Goal: Transaction & Acquisition: Obtain resource

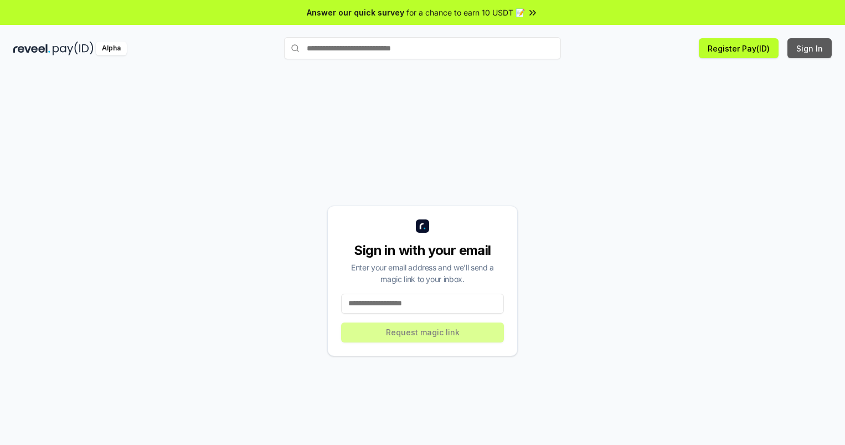
click at [810, 48] on button "Sign In" at bounding box center [810, 48] width 44 height 20
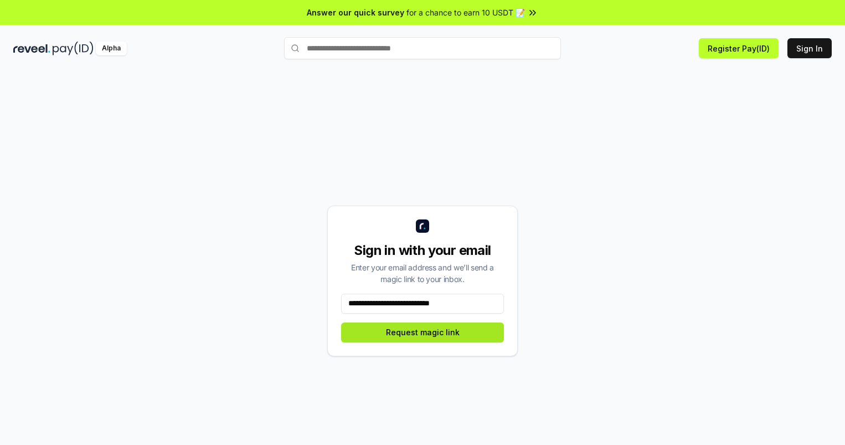
type input "**********"
click at [423, 332] on button "Request magic link" at bounding box center [422, 332] width 163 height 20
